Goal: Information Seeking & Learning: Find specific page/section

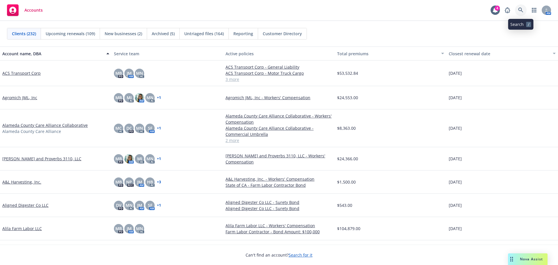
click at [521, 9] on icon at bounding box center [521, 10] width 5 height 5
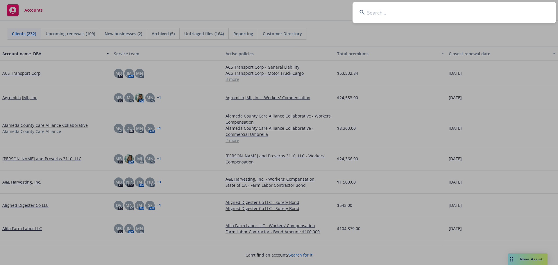
click at [390, 13] on input at bounding box center [455, 12] width 204 height 21
type input "v"
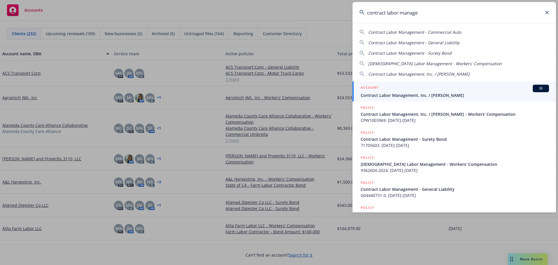
type input "contract labor manage"
click at [399, 84] on link "ACCOUNT BI Contract Labor Management, Inc. / [PERSON_NAME]" at bounding box center [455, 91] width 204 height 20
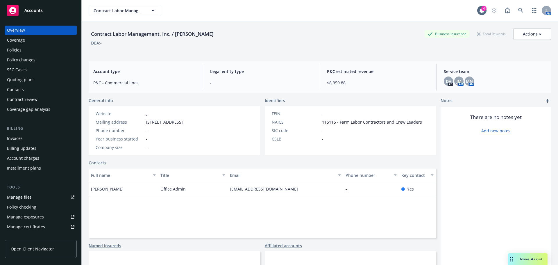
click at [34, 47] on div "Policies" at bounding box center [40, 49] width 67 height 9
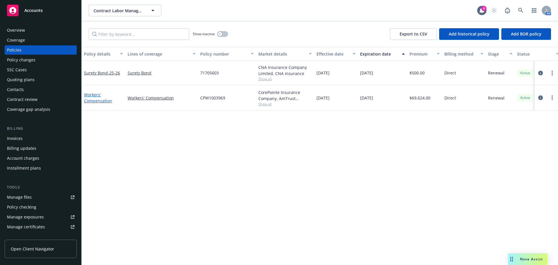
click at [92, 100] on link "Workers' Compensation" at bounding box center [98, 98] width 28 height 12
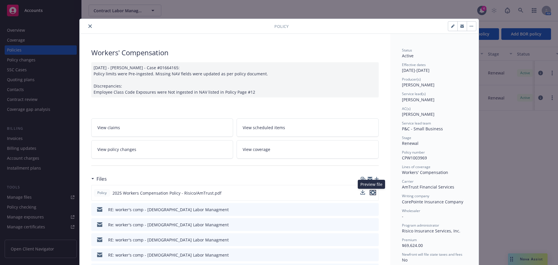
click at [370, 193] on icon "preview file" at bounding box center [372, 192] width 5 height 4
click at [88, 26] on icon "close" at bounding box center [89, 25] width 3 height 3
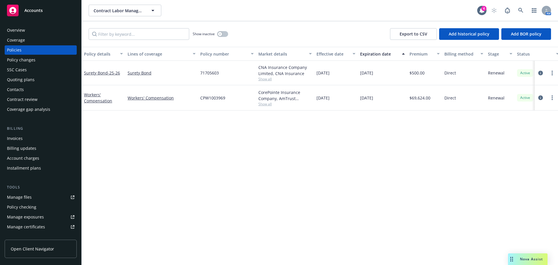
click at [17, 29] on div "Overview" at bounding box center [16, 30] width 18 height 9
